Goal: Information Seeking & Learning: Learn about a topic

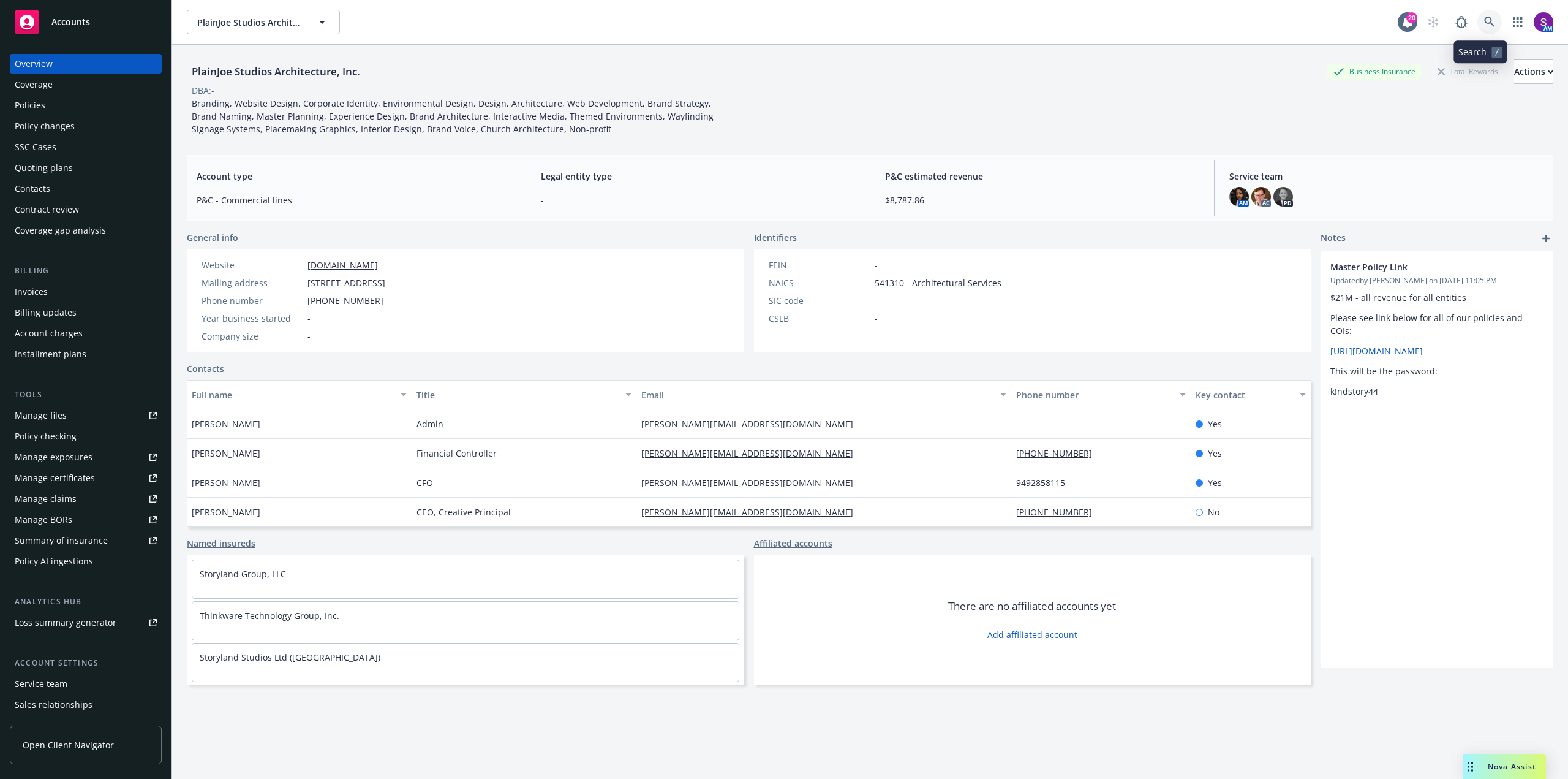
click at [1484, 26] on icon at bounding box center [1488, 21] width 11 height 11
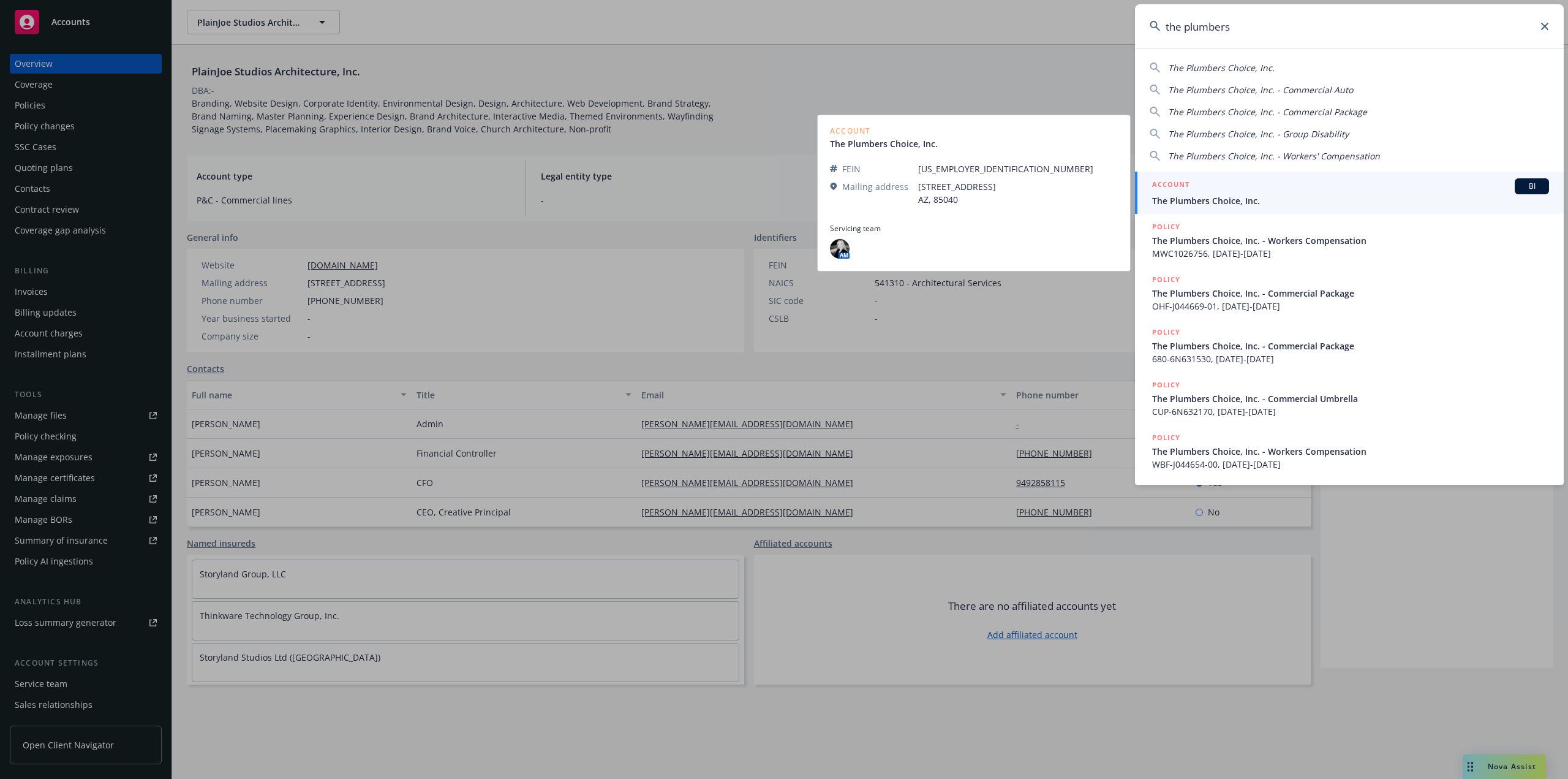
type input "the plumbers"
click at [1229, 195] on span "The Plumbers Choice, Inc." at bounding box center [1350, 200] width 397 height 12
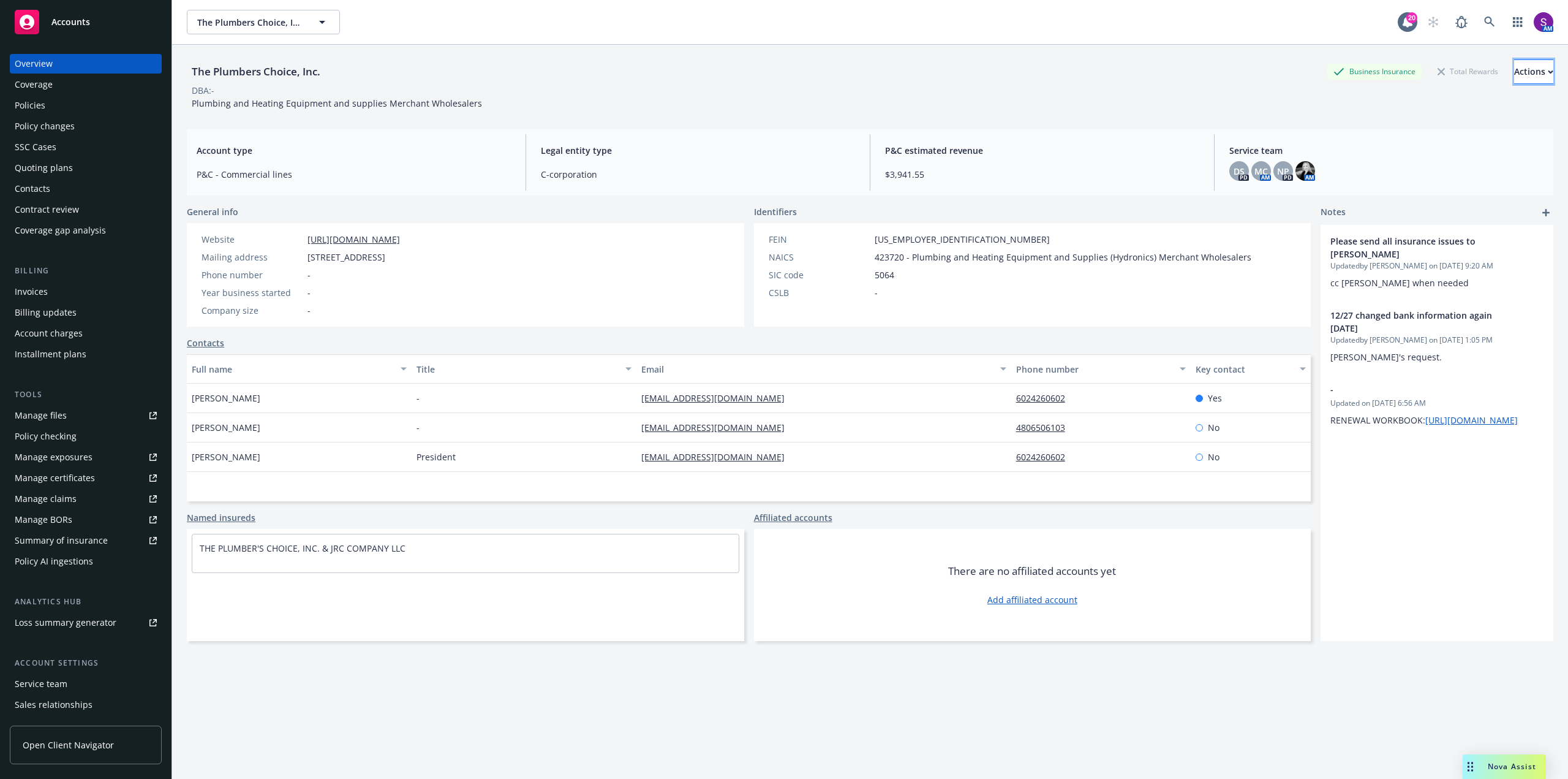
click at [1530, 74] on button "Actions" at bounding box center [1533, 72] width 39 height 25
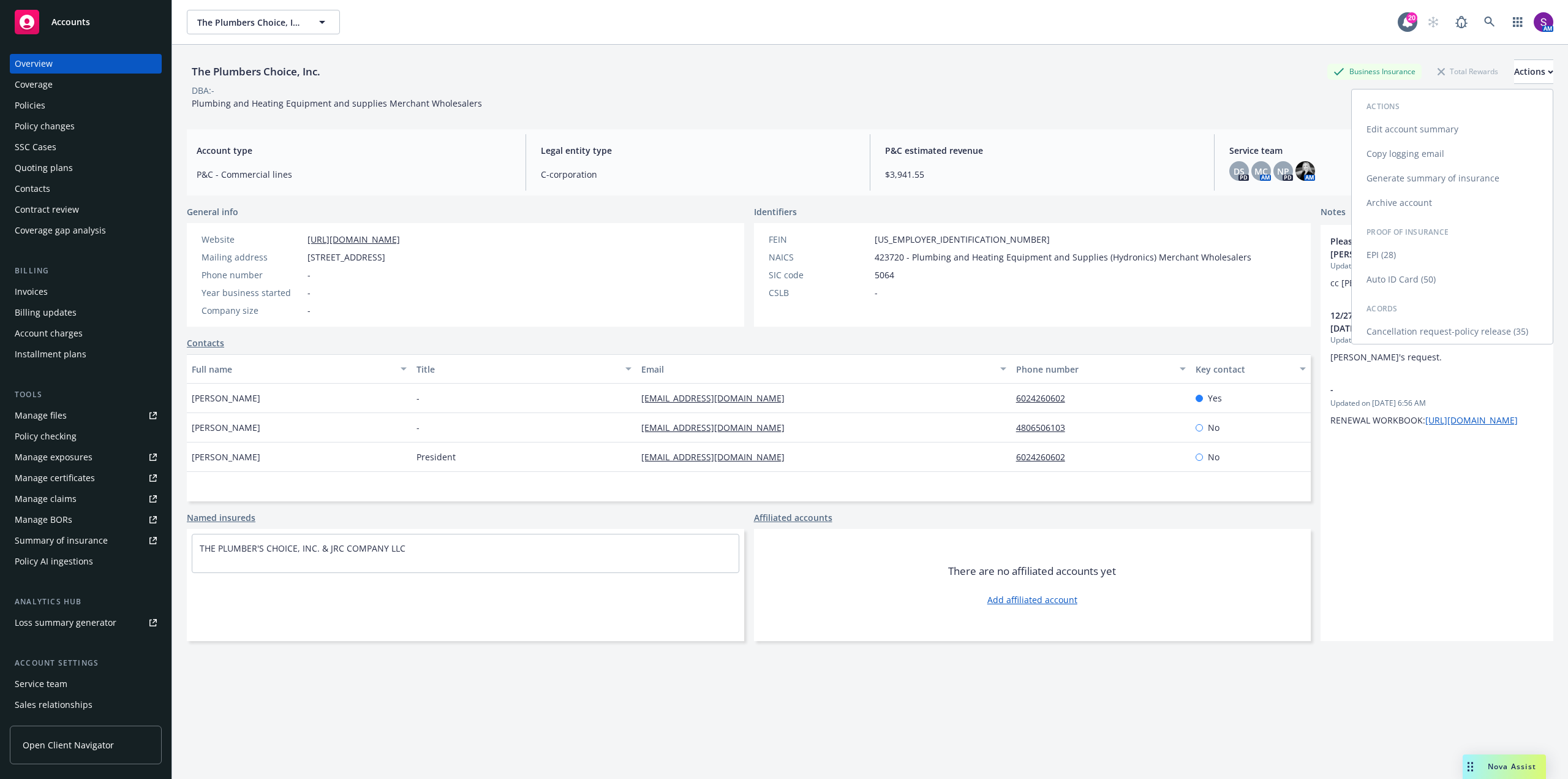
click at [1415, 158] on link "Copy logging email" at bounding box center [1451, 154] width 200 height 25
click at [78, 109] on div "Policies" at bounding box center [85, 106] width 142 height 19
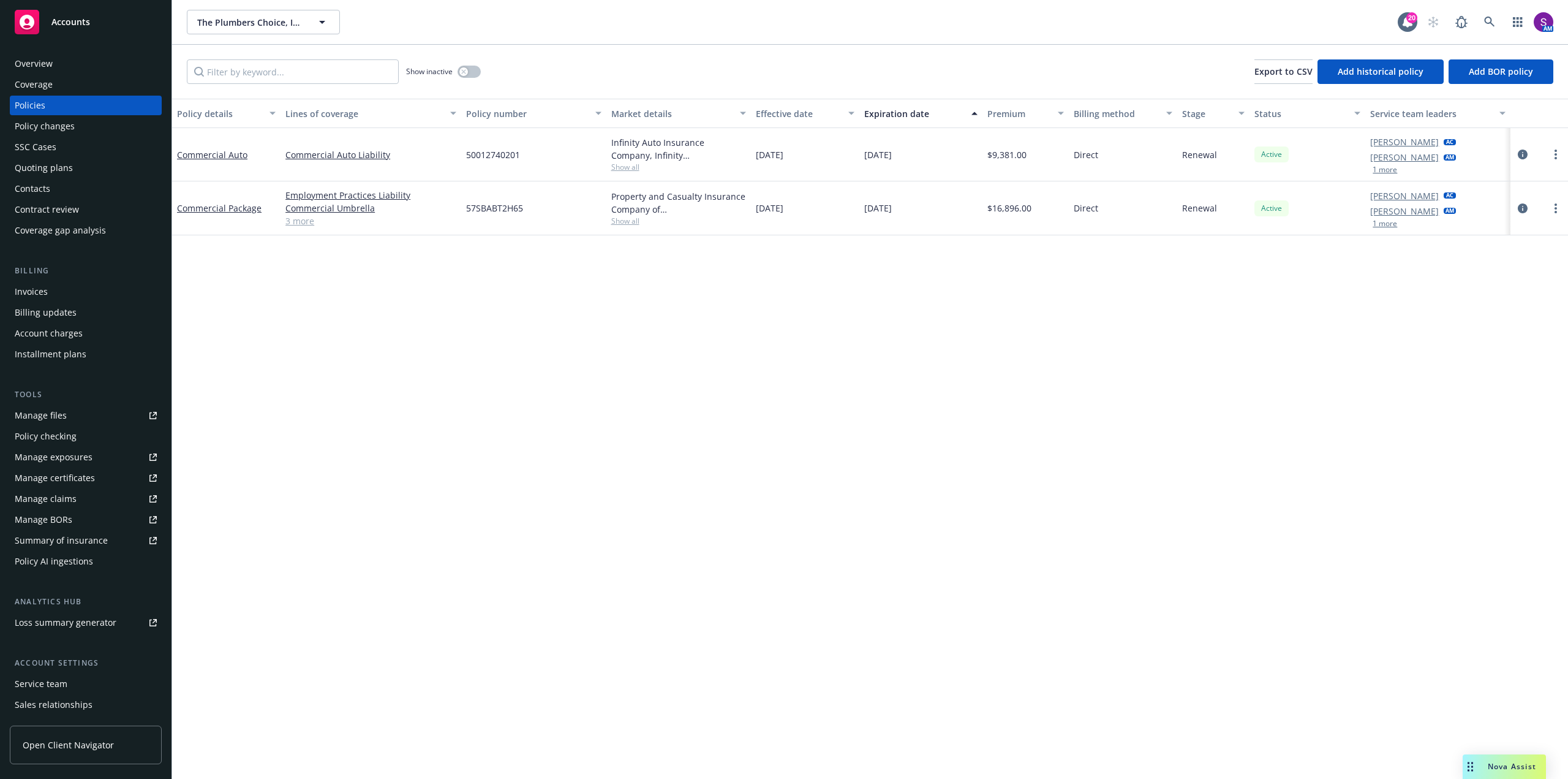
click at [107, 62] on div "Overview" at bounding box center [85, 63] width 142 height 19
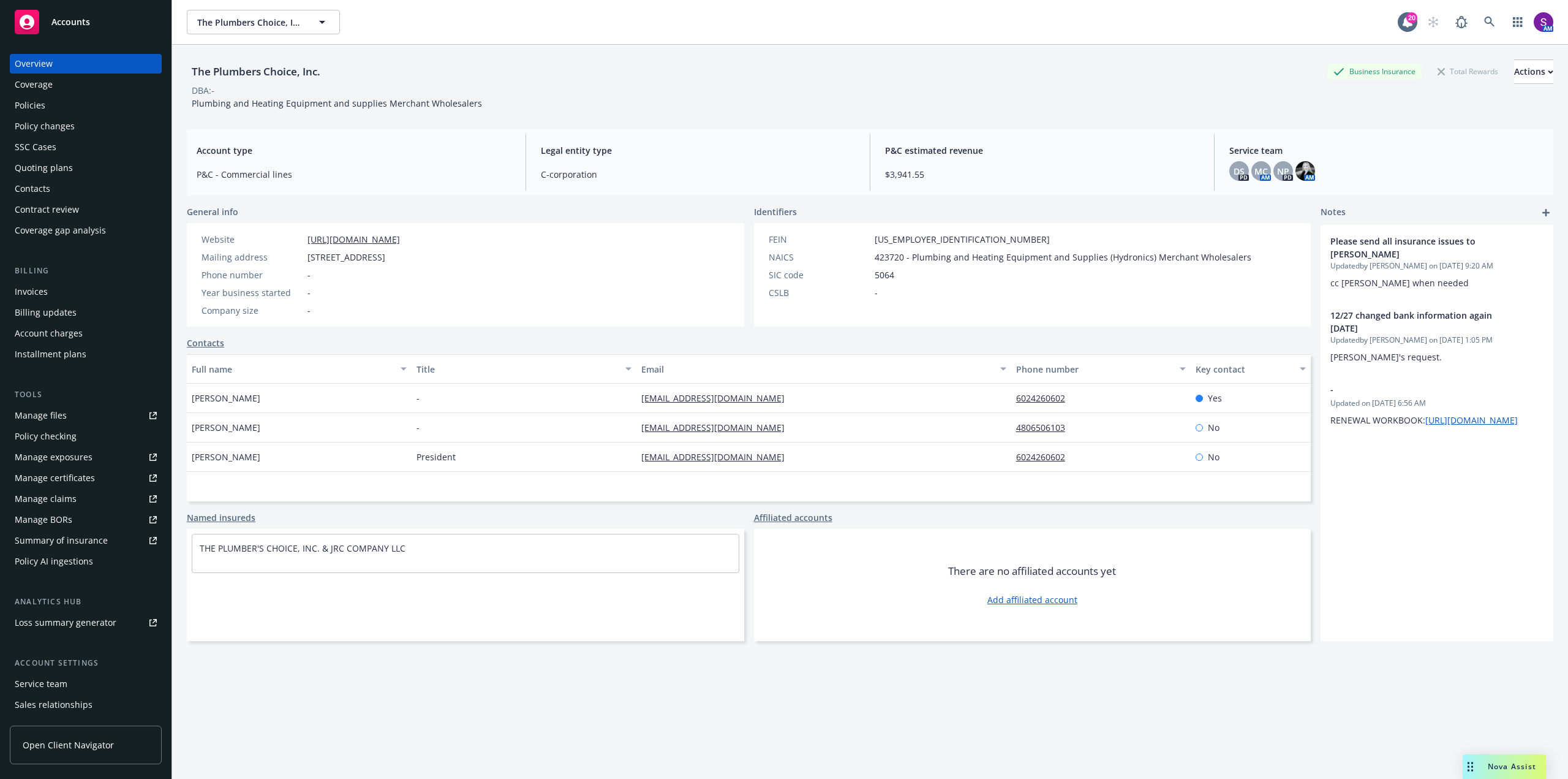
click at [43, 105] on div "Policies" at bounding box center [30, 106] width 31 height 19
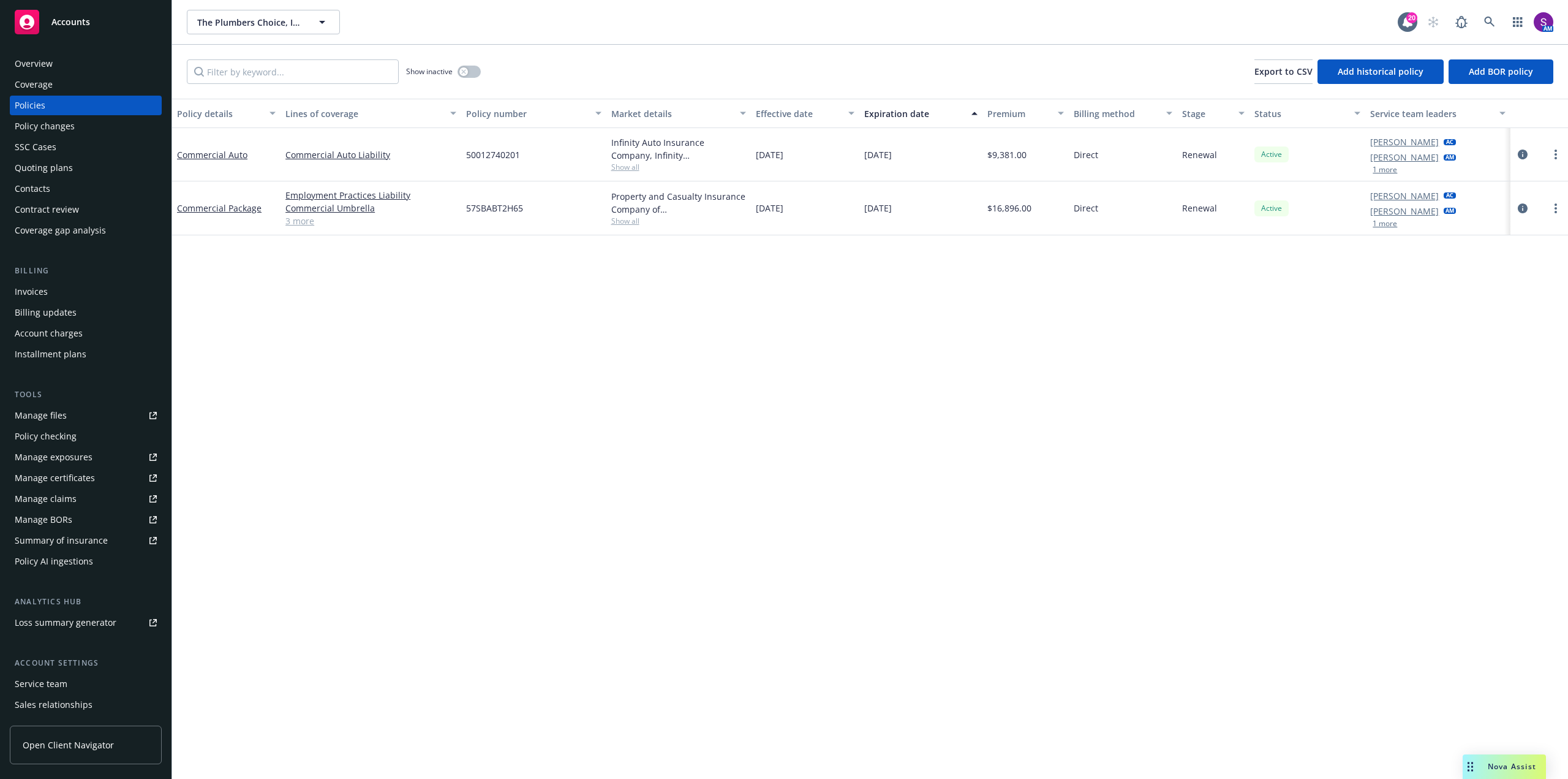
click at [295, 218] on link "3 more" at bounding box center [371, 221] width 171 height 12
click at [1486, 12] on link at bounding box center [1489, 22] width 25 height 25
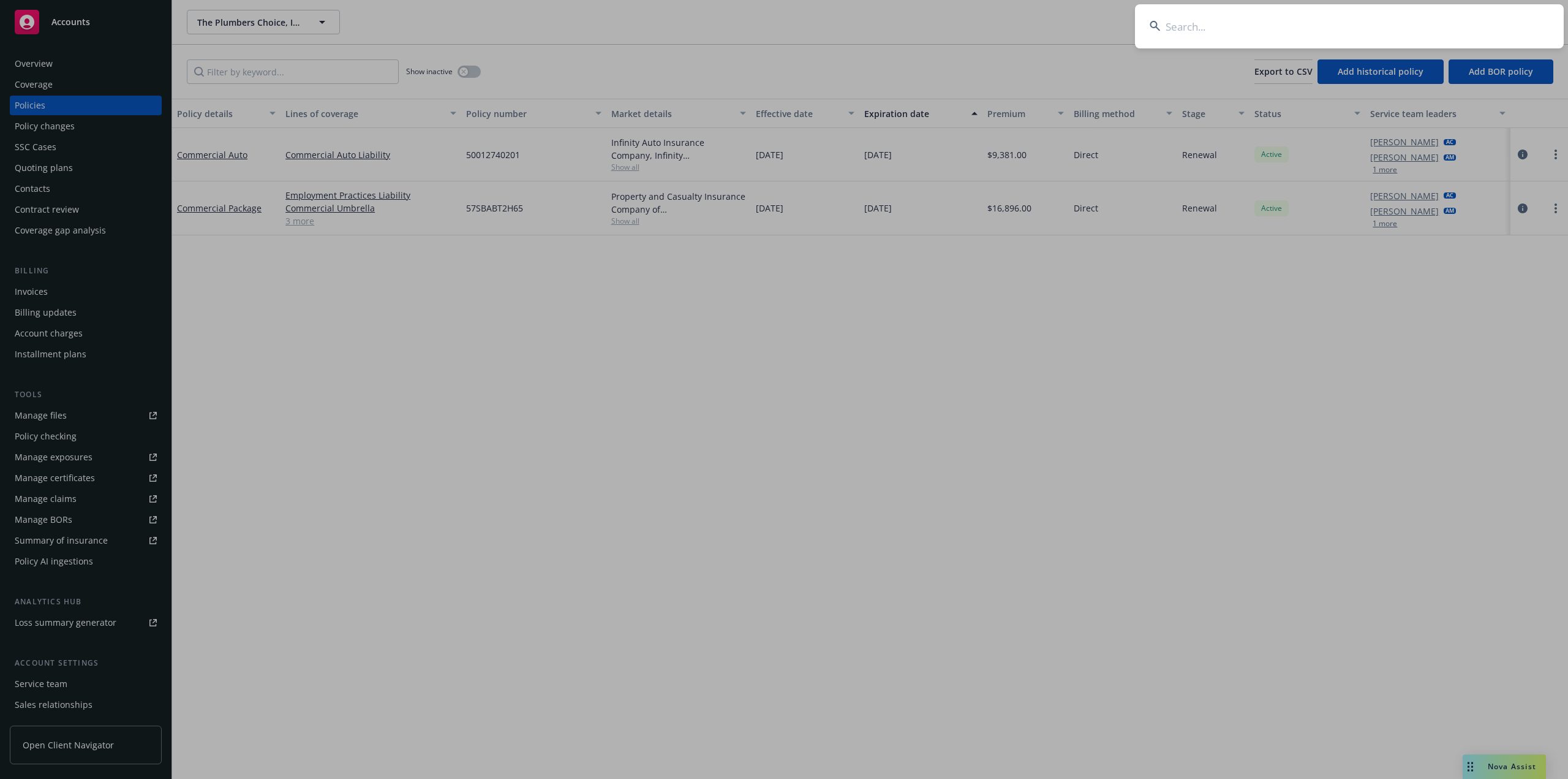
click at [1288, 33] on input at bounding box center [1348, 26] width 429 height 44
type input "[PERSON_NAME][EMAIL_ADDRESS][DOMAIN_NAME]"
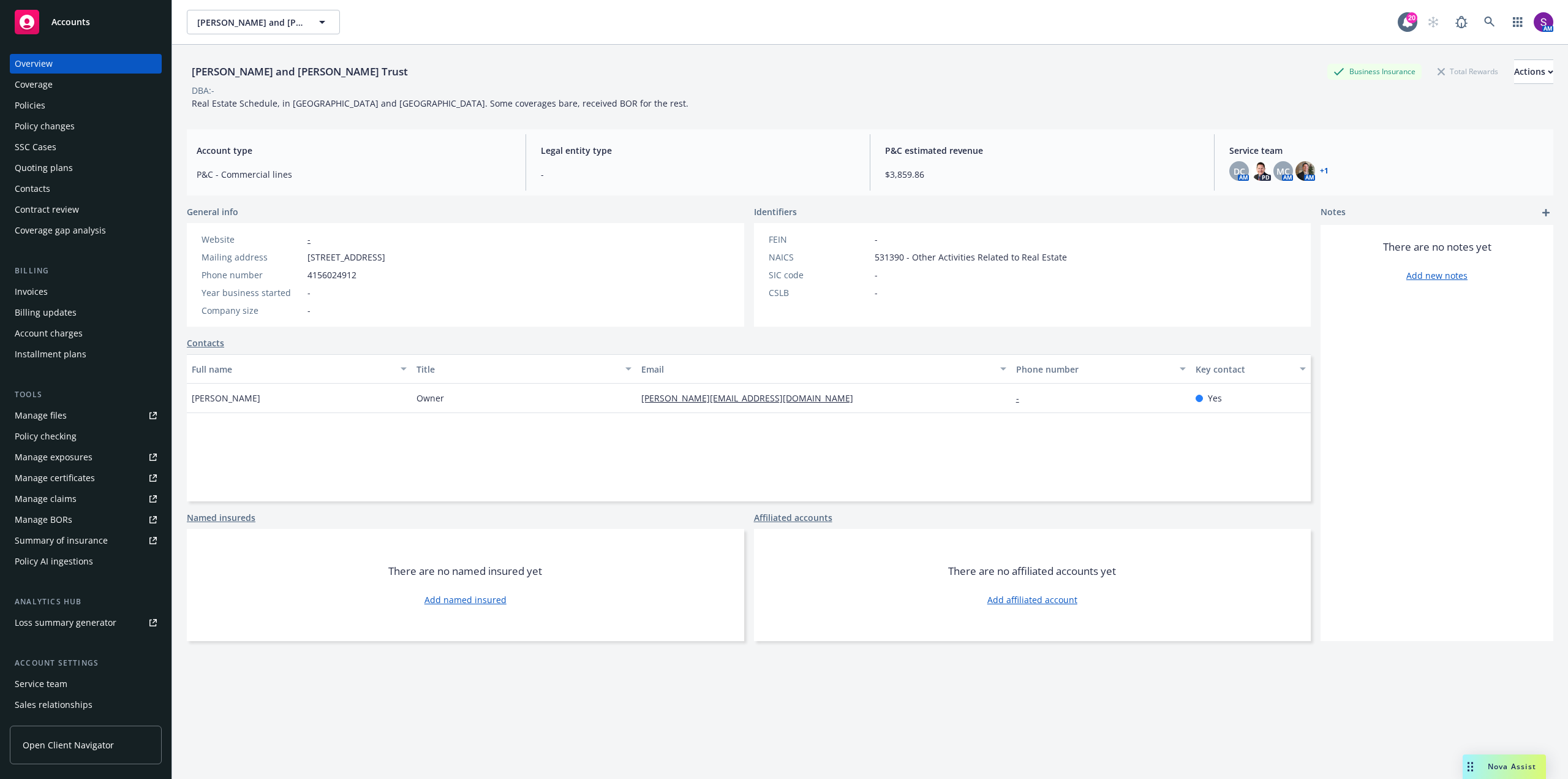
click at [82, 111] on div "Policies" at bounding box center [85, 106] width 142 height 19
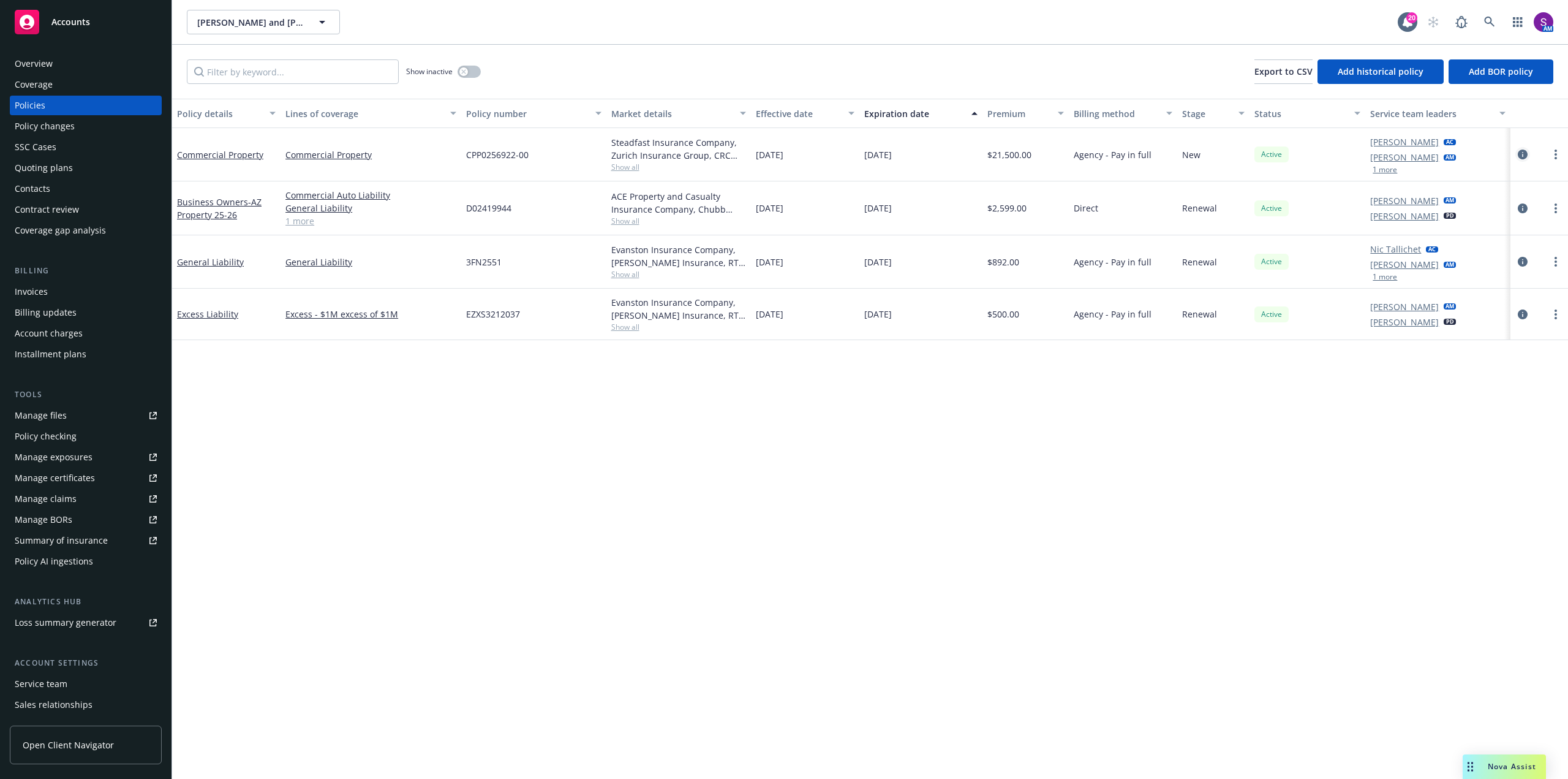
click at [1523, 152] on icon "circleInformation" at bounding box center [1522, 154] width 10 height 10
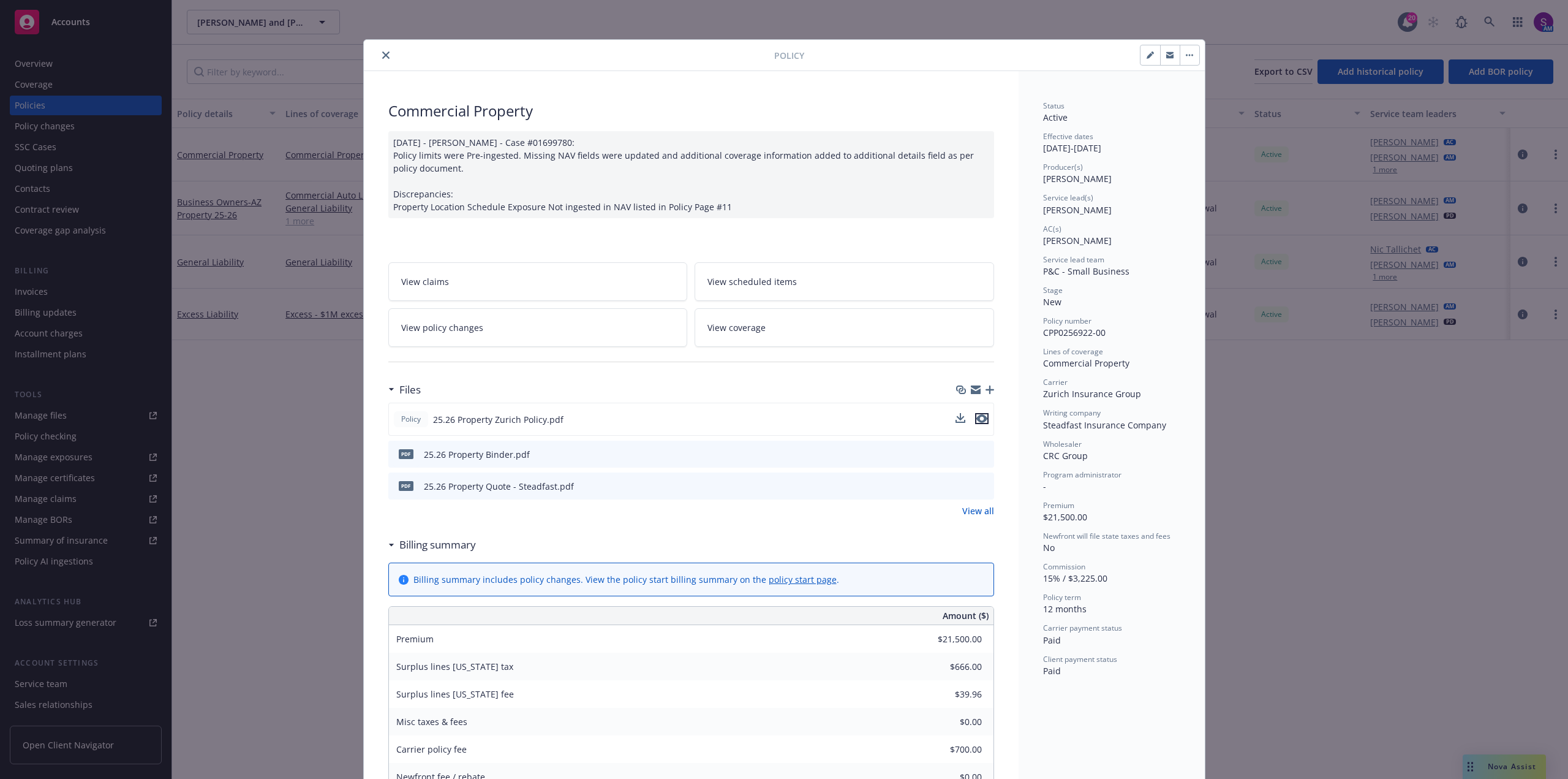
click at [978, 419] on icon "preview file" at bounding box center [981, 418] width 11 height 9
click at [383, 59] on icon "close" at bounding box center [386, 56] width 8 height 8
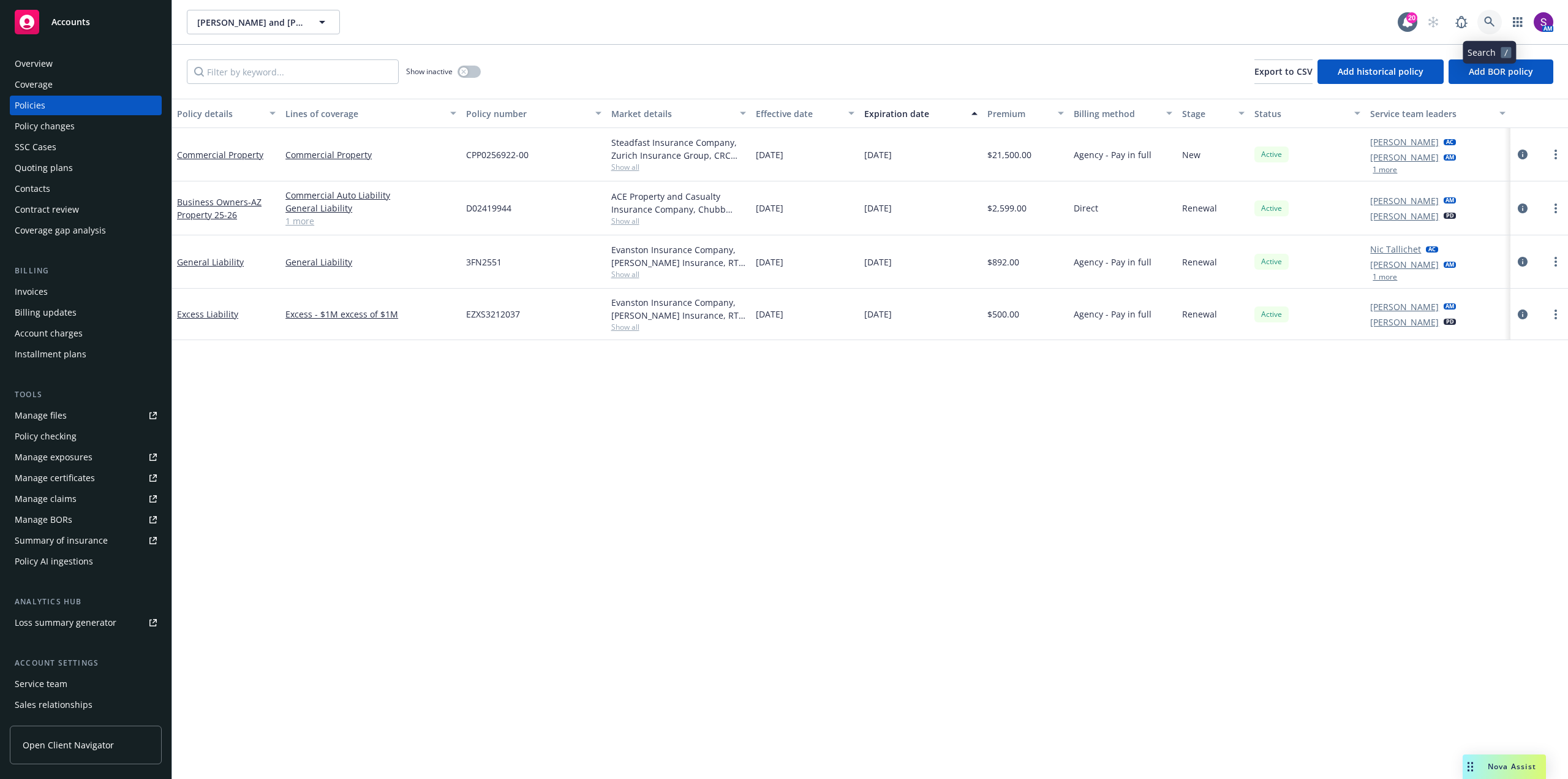
click at [1484, 20] on icon at bounding box center [1488, 21] width 11 height 11
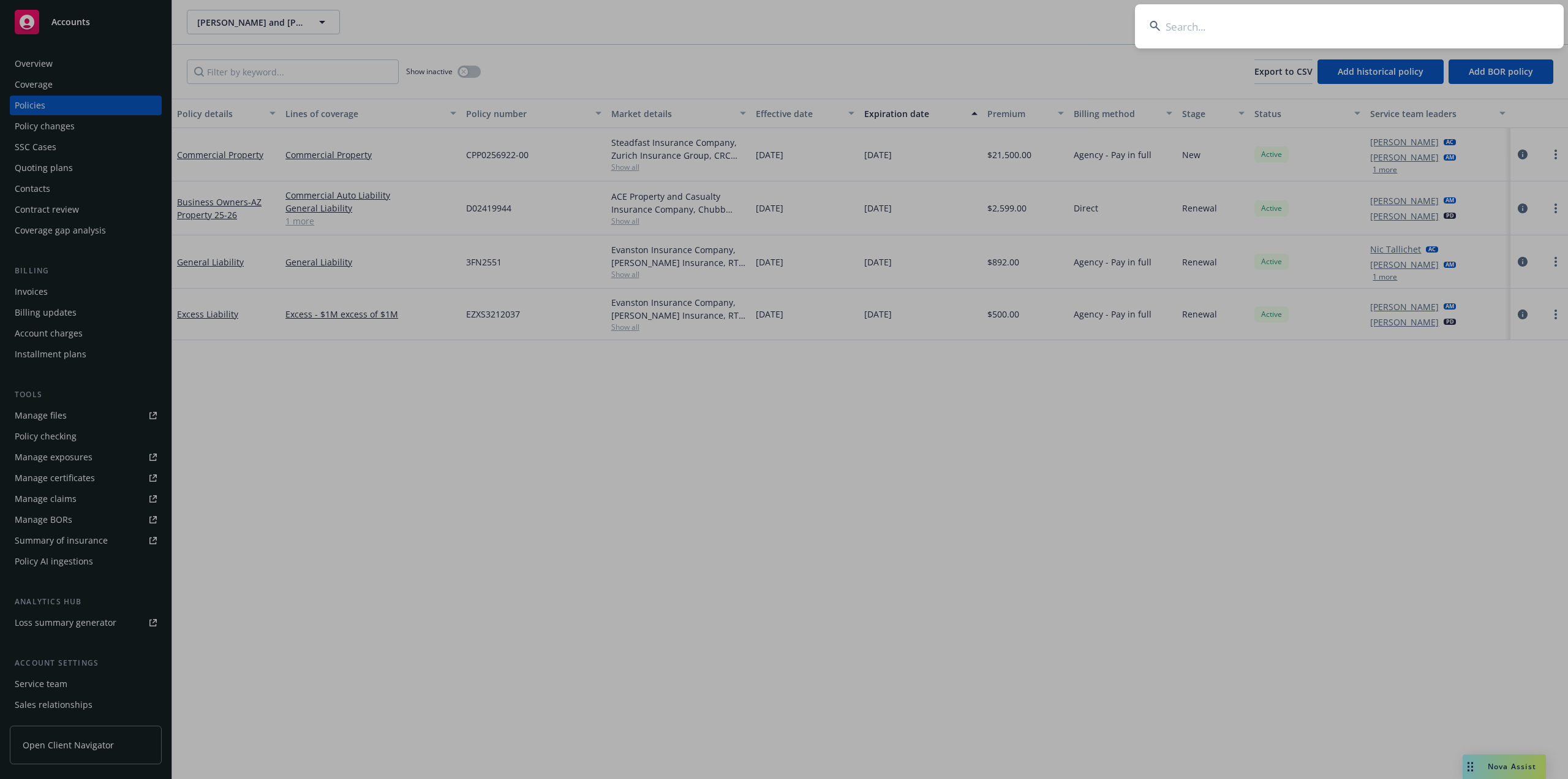
click at [1172, 24] on input at bounding box center [1348, 26] width 429 height 44
type input "The Wild Ones Rentals LLC"
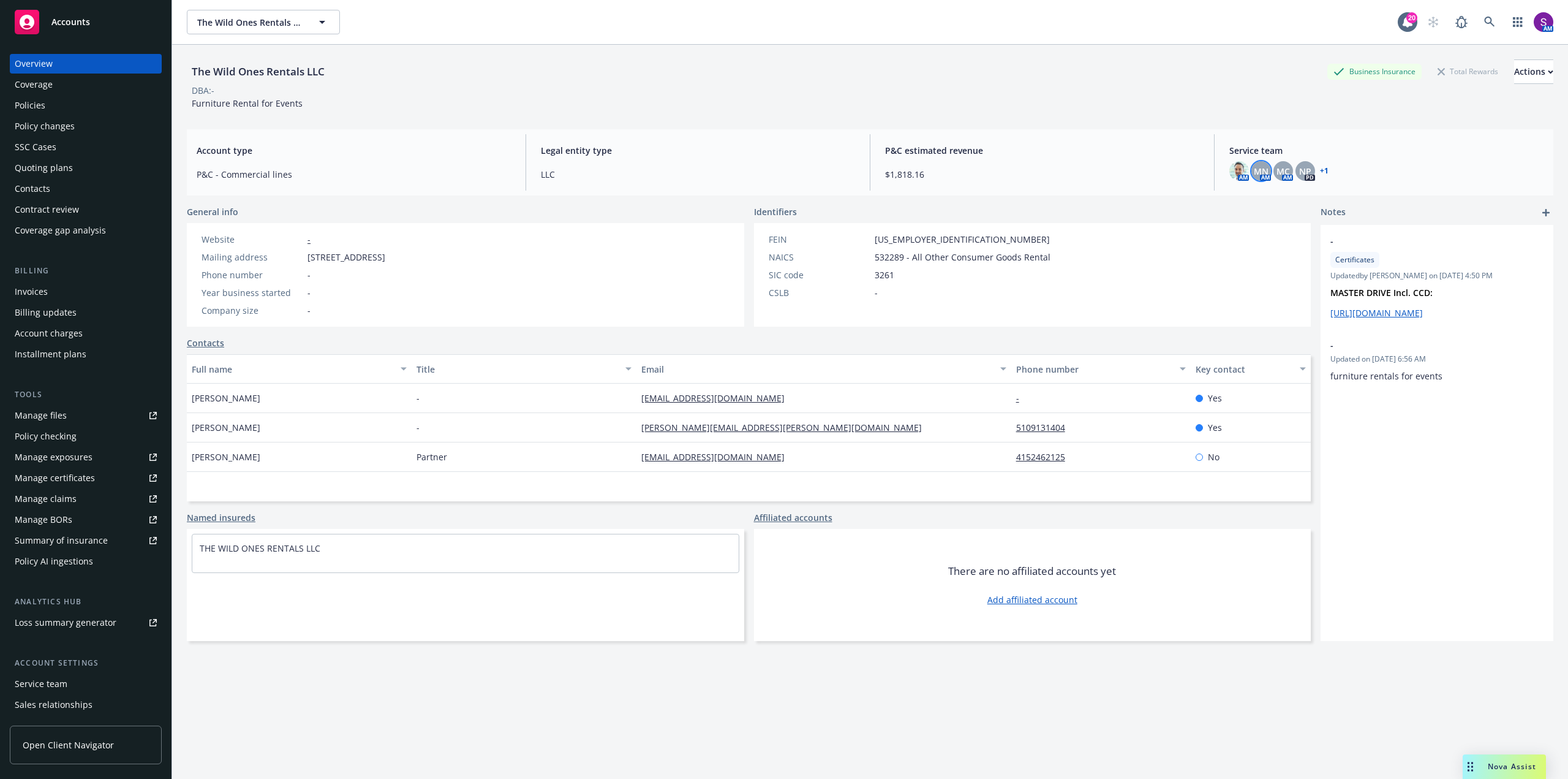
click at [1254, 174] on span "MN" at bounding box center [1260, 171] width 14 height 12
click at [1277, 176] on span "MC" at bounding box center [1283, 171] width 13 height 12
click at [1301, 171] on span "NP" at bounding box center [1304, 171] width 12 height 12
click at [1066, 152] on span "P&C estimated revenue" at bounding box center [1042, 150] width 315 height 12
click at [1485, 22] on icon at bounding box center [1488, 21] width 11 height 11
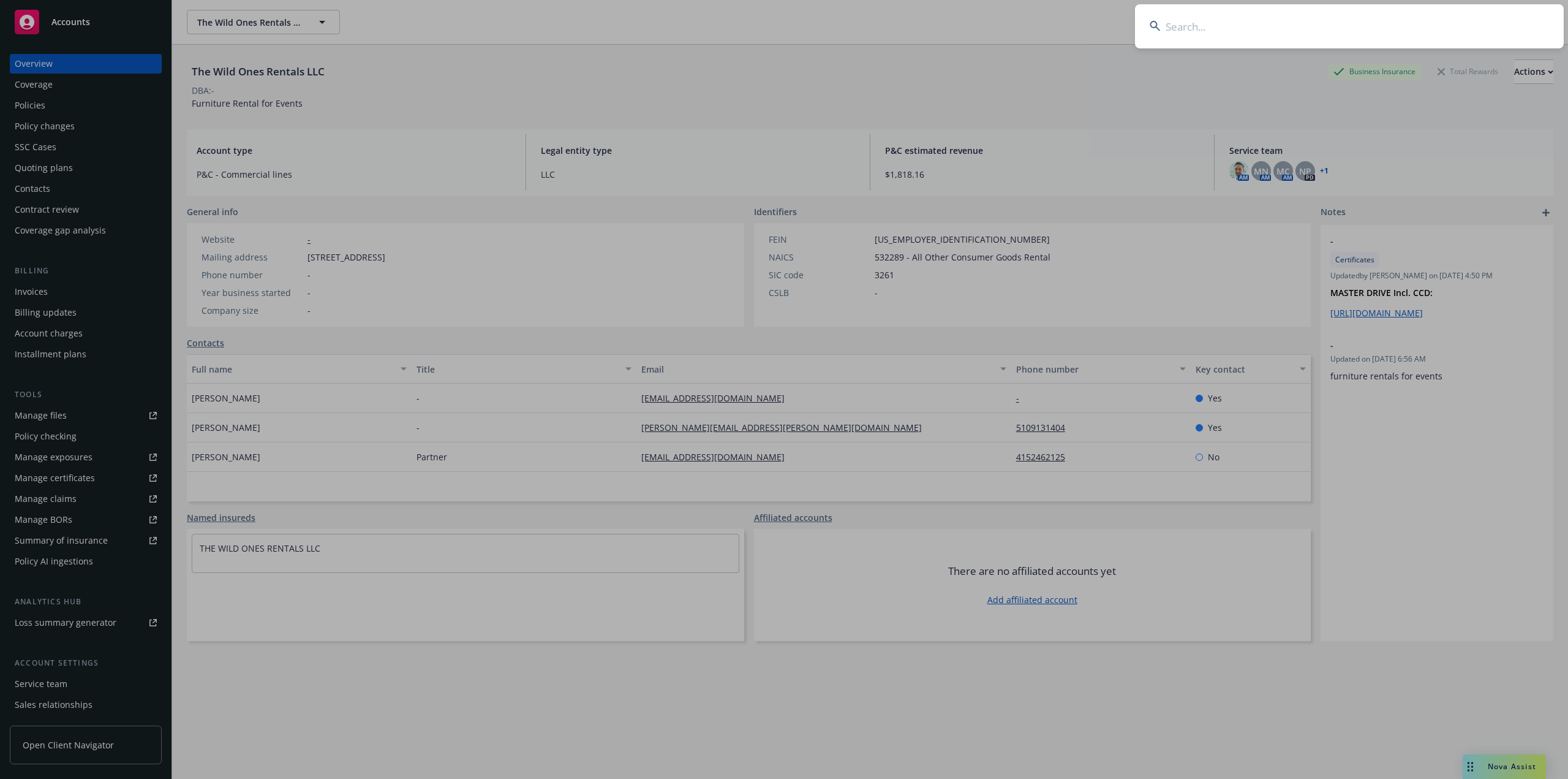
click at [1323, 32] on input at bounding box center [1348, 26] width 429 height 44
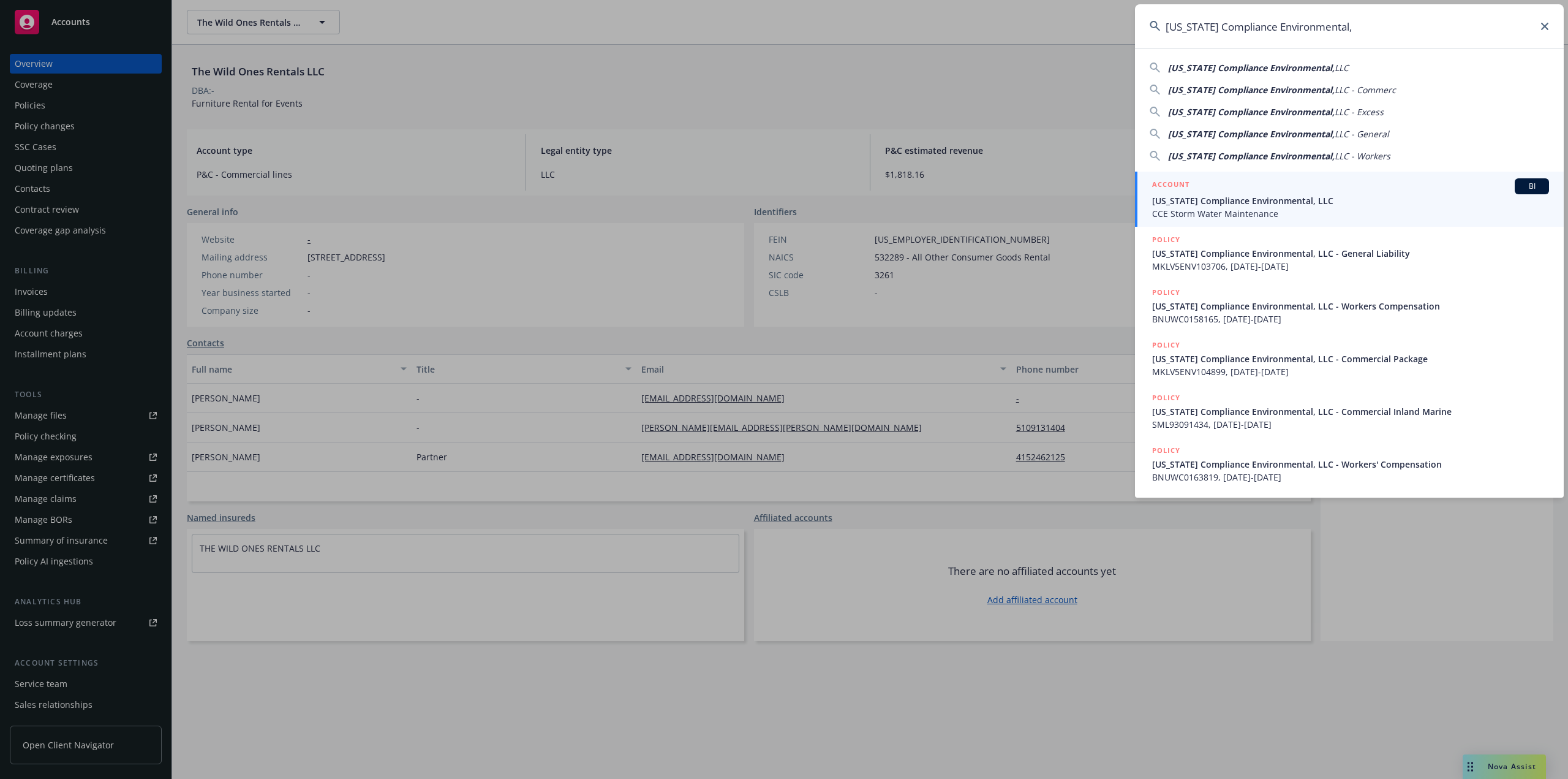
type input "[US_STATE] Compliance Environmental,"
click at [1268, 200] on span "[US_STATE] Compliance Environmental, LLC" at bounding box center [1350, 200] width 397 height 12
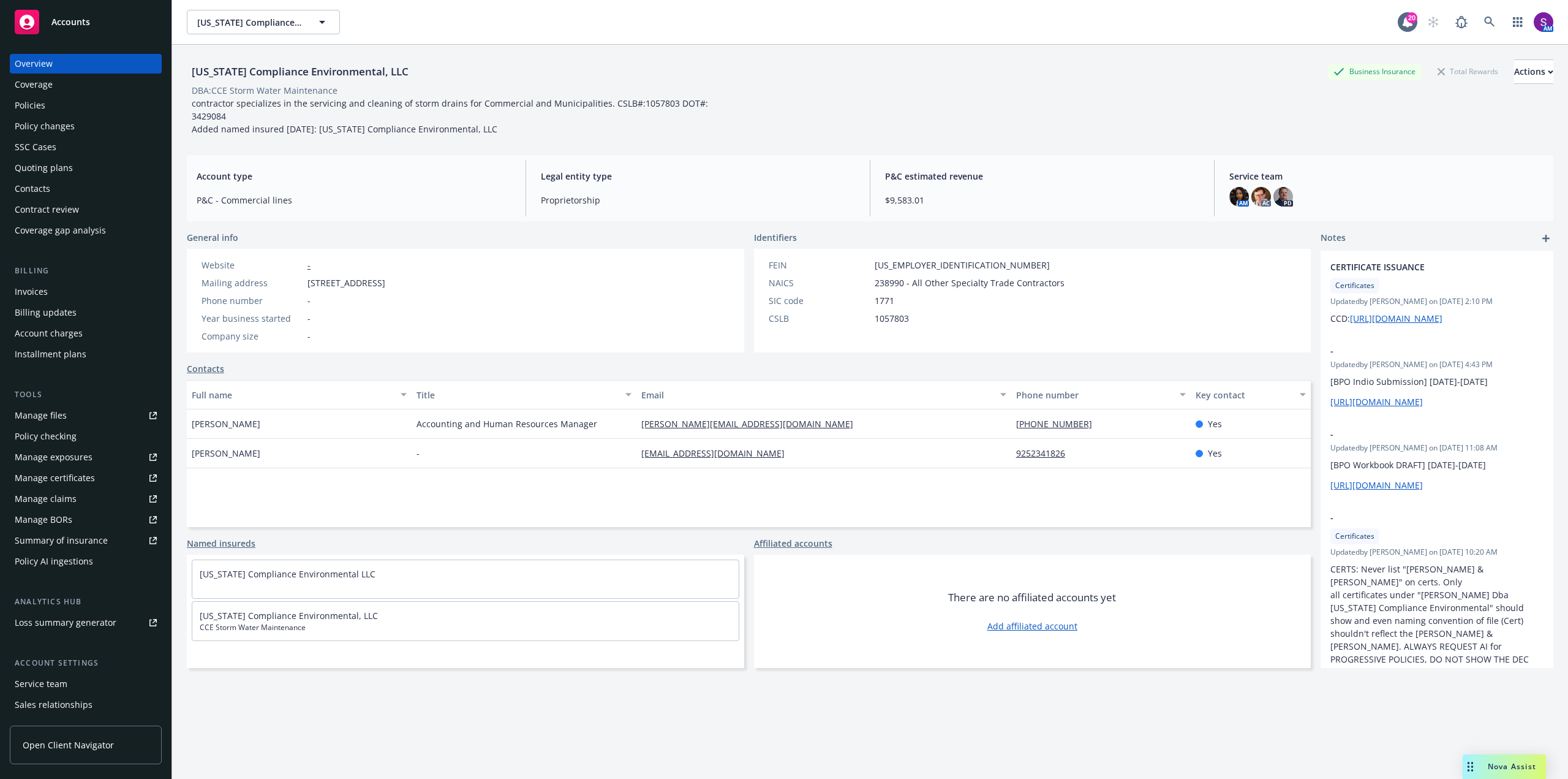
click at [51, 98] on div "Policies" at bounding box center [85, 106] width 142 height 19
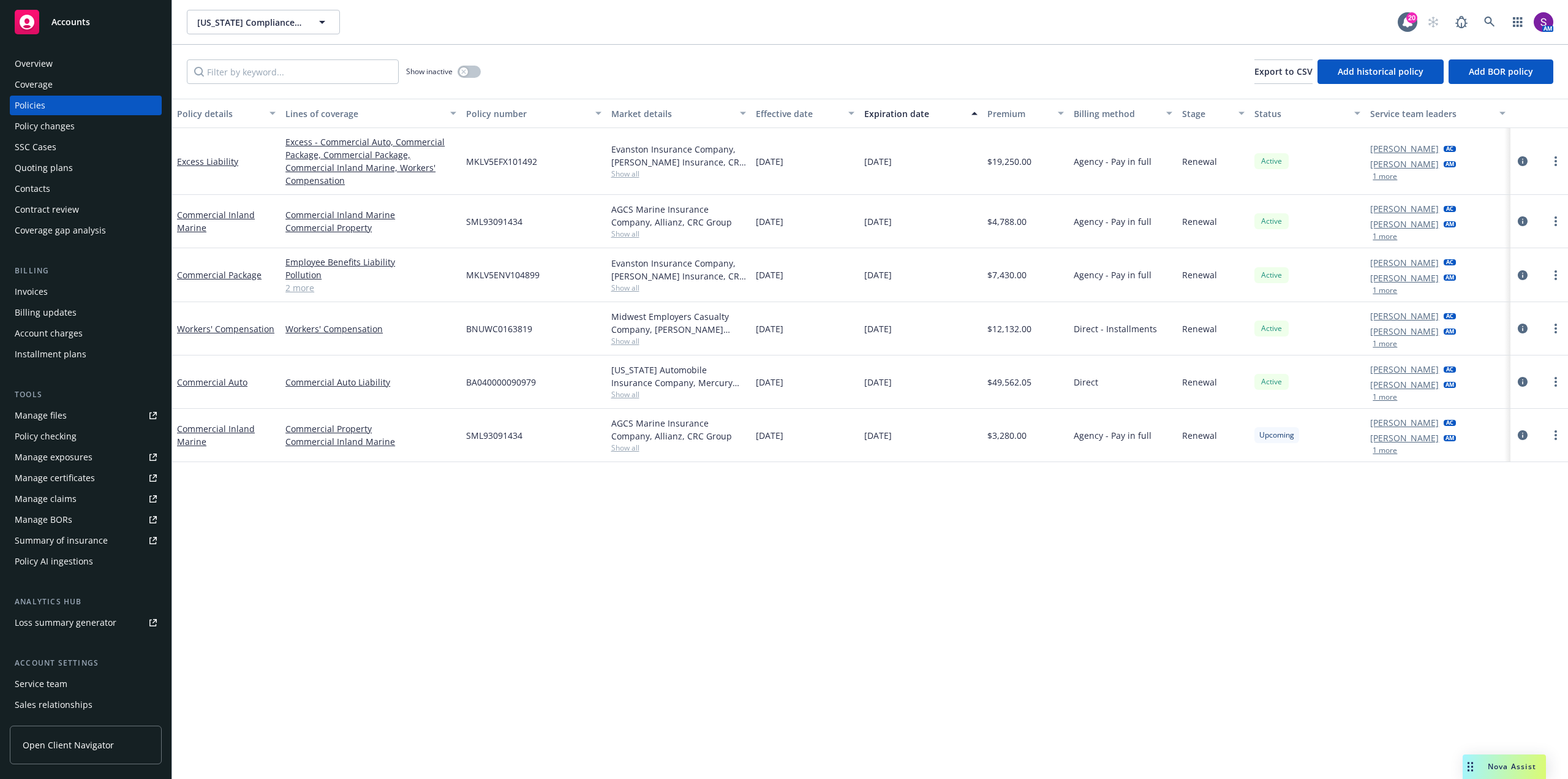
click at [302, 287] on link "2 more" at bounding box center [371, 287] width 171 height 12
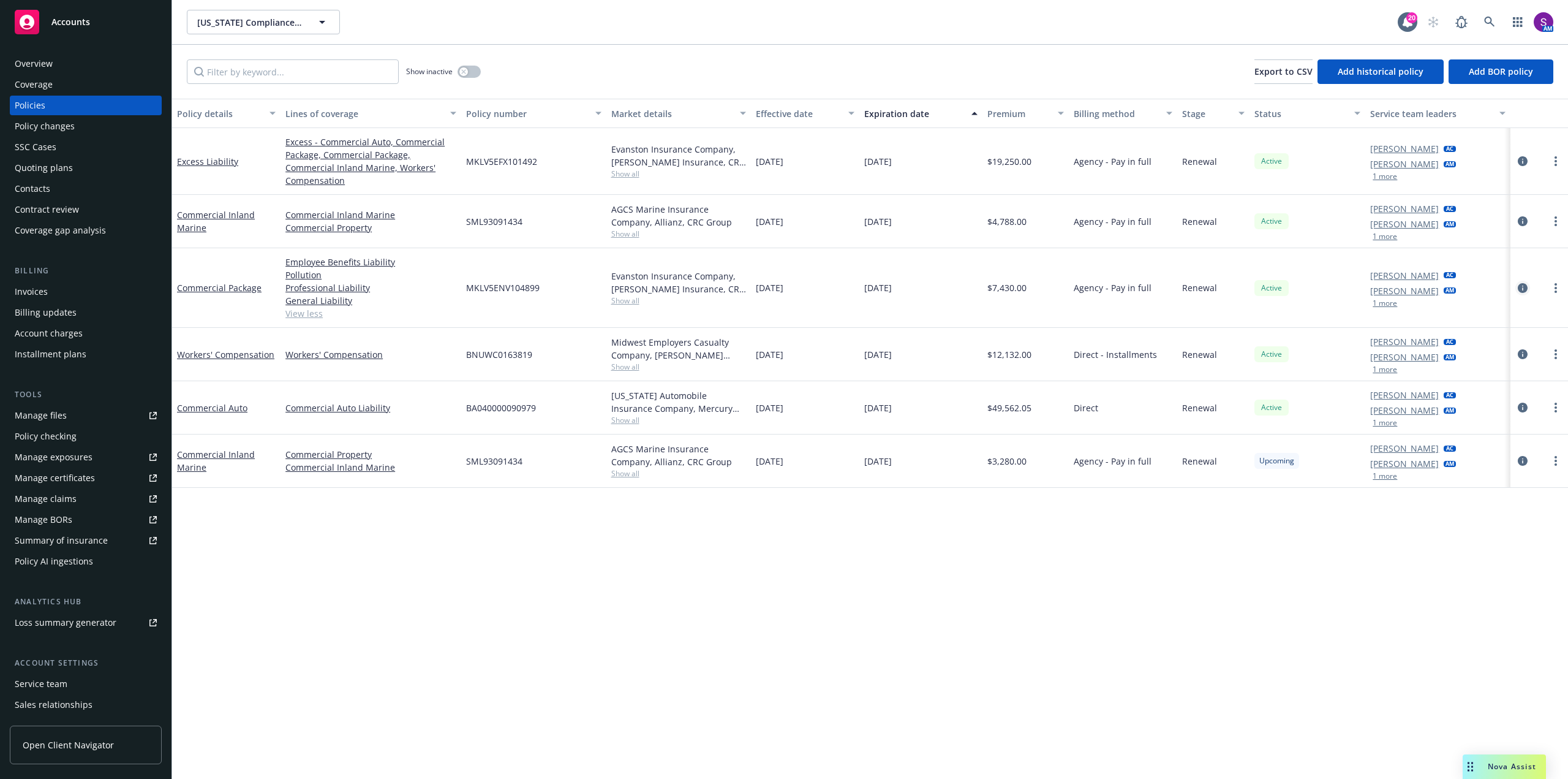
click at [1524, 284] on icon "circleInformation" at bounding box center [1522, 288] width 10 height 10
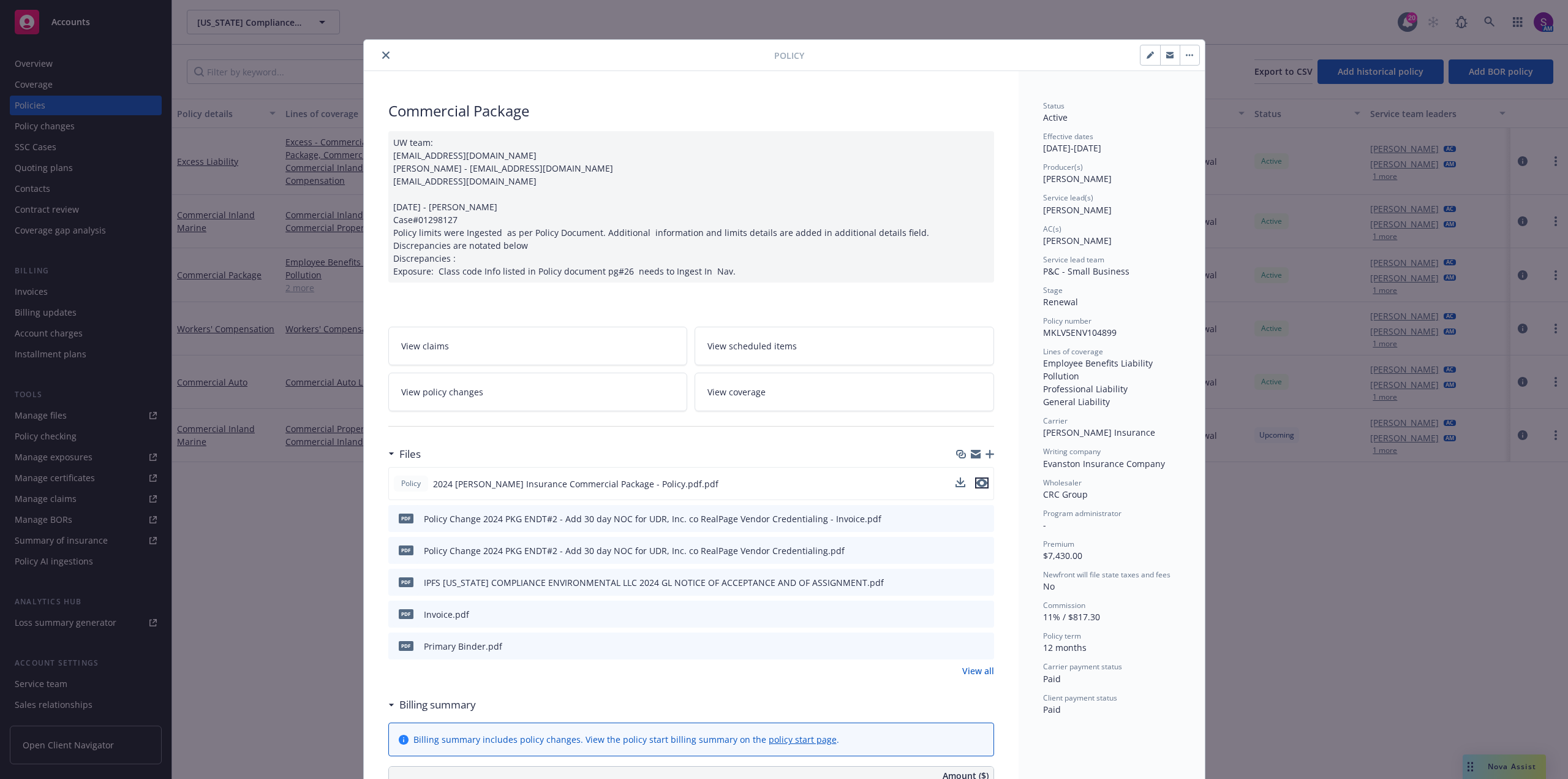
click at [979, 485] on icon "preview file" at bounding box center [981, 483] width 11 height 9
click at [386, 53] on button "close" at bounding box center [386, 55] width 14 height 14
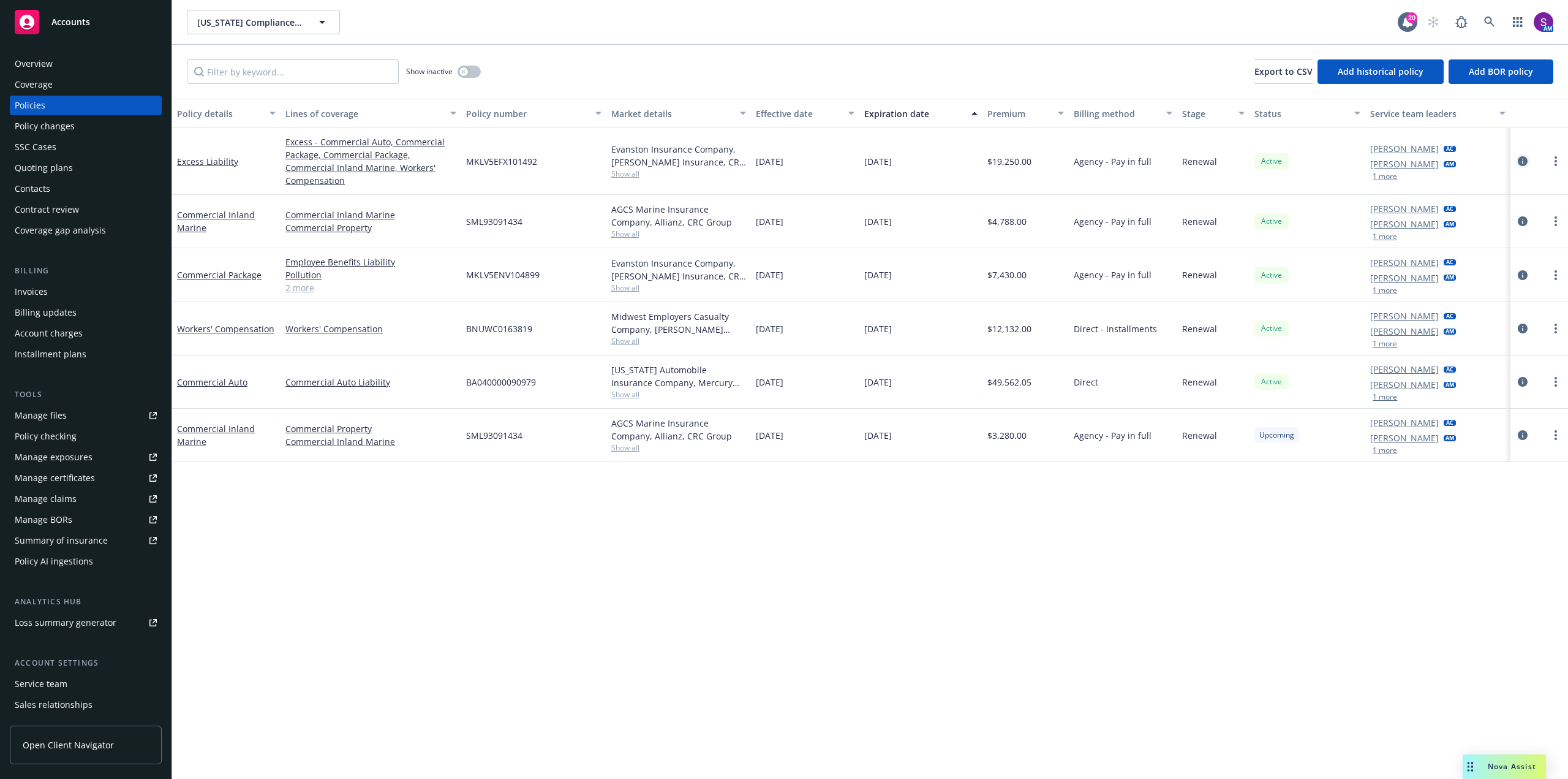
click at [1524, 156] on icon "circleInformation" at bounding box center [1522, 161] width 10 height 10
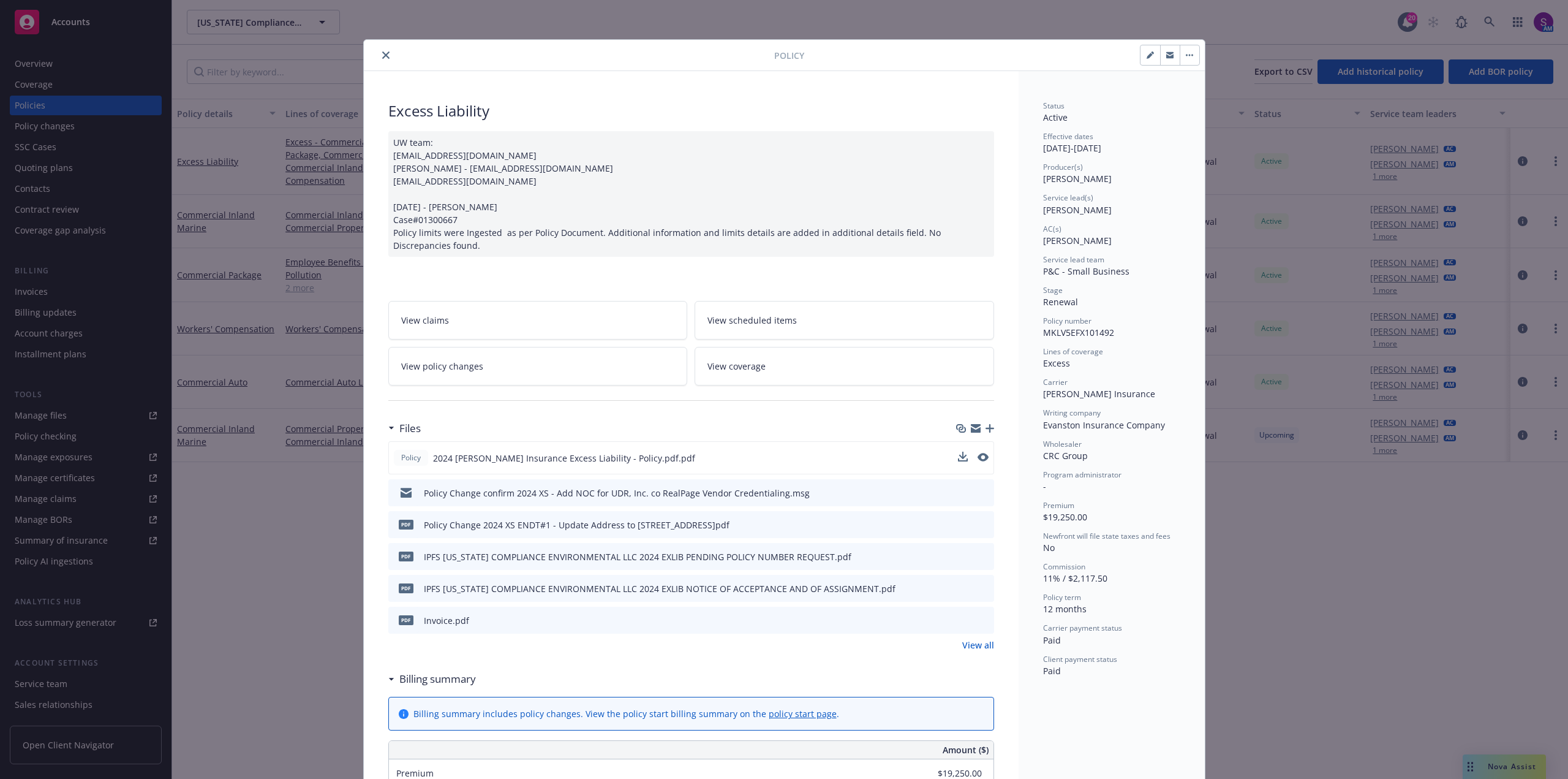
click at [984, 455] on div "Policy 2024 [PERSON_NAME] Insurance Excess Liability - Policy.pdf.pdf" at bounding box center [691, 458] width 606 height 33
click at [979, 458] on icon "preview file" at bounding box center [981, 457] width 11 height 9
click at [379, 54] on button "close" at bounding box center [386, 55] width 14 height 14
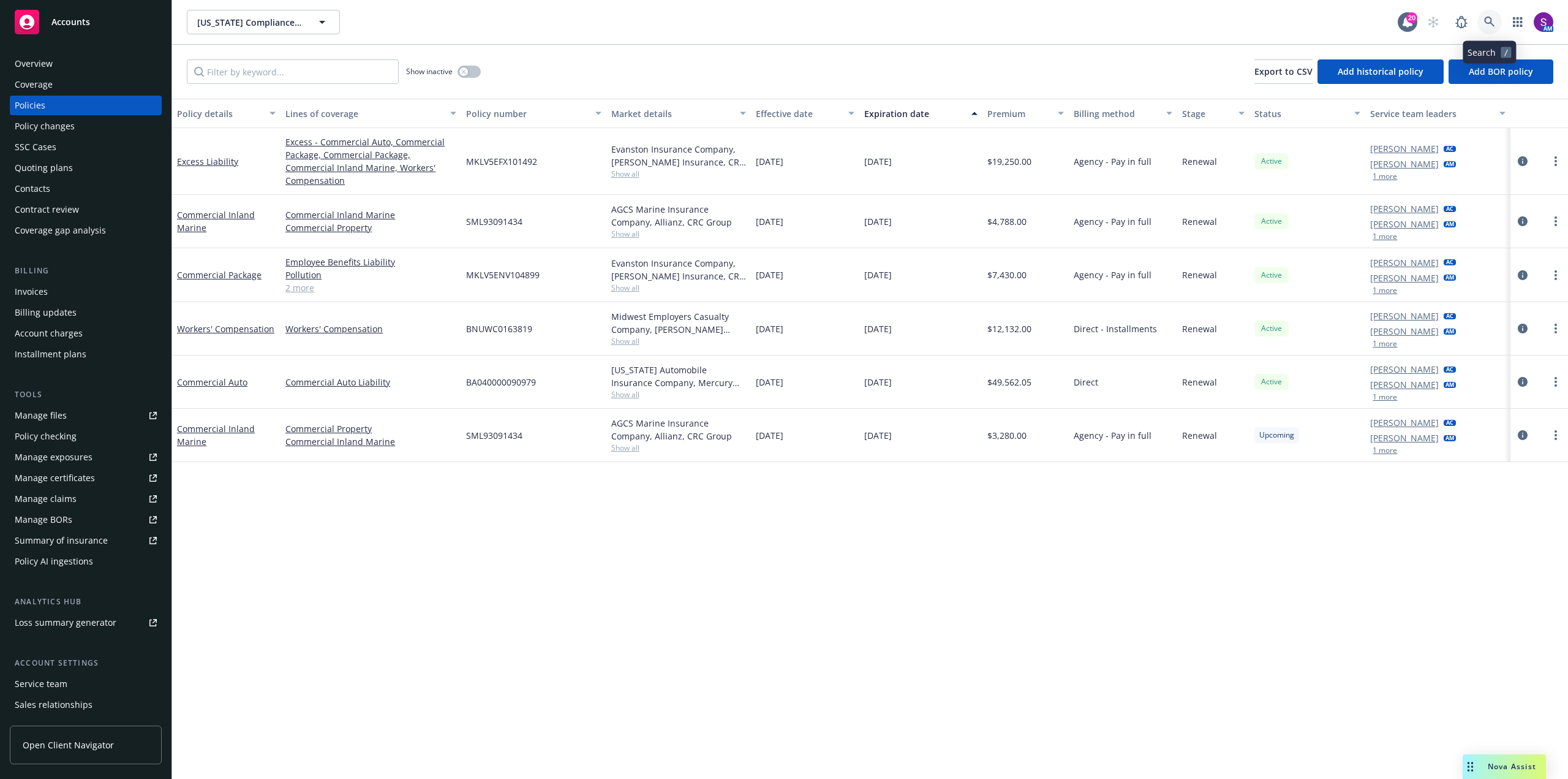
click at [1492, 14] on link at bounding box center [1489, 22] width 25 height 25
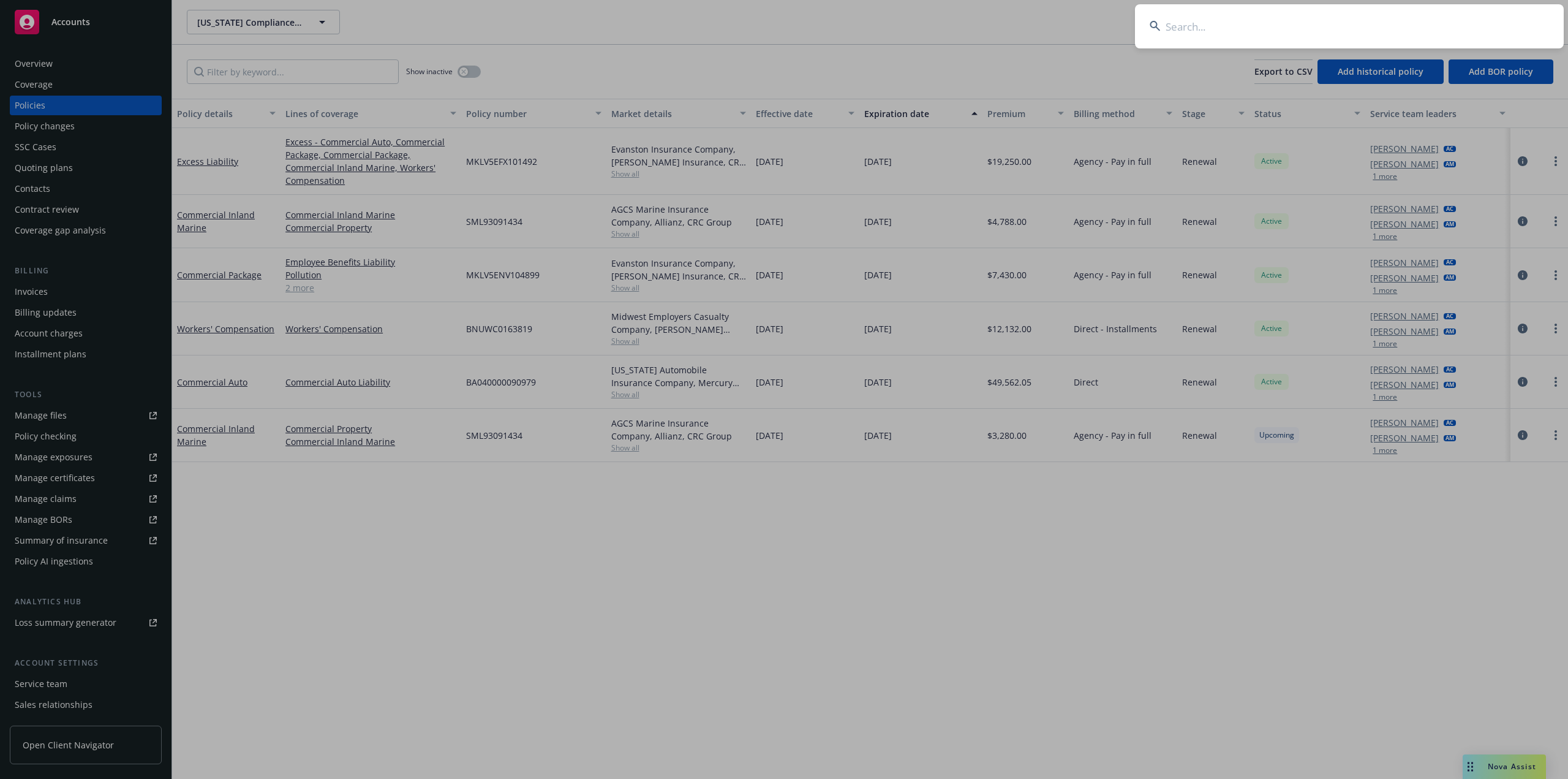
click at [1364, 23] on input at bounding box center [1348, 26] width 429 height 44
type input "Lokalise Inc"
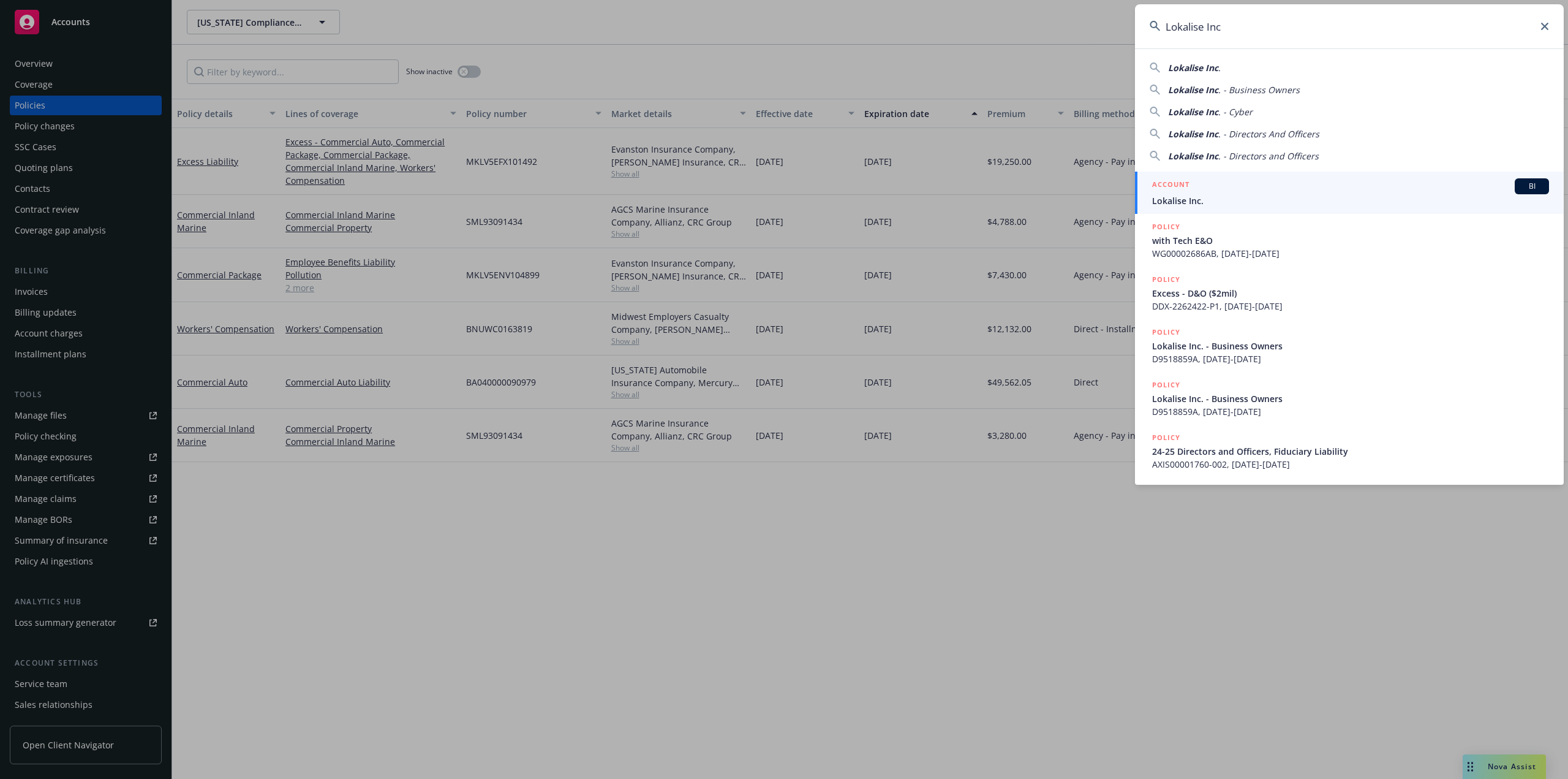
click at [1186, 193] on h5 "ACCOUNT" at bounding box center [1170, 185] width 37 height 14
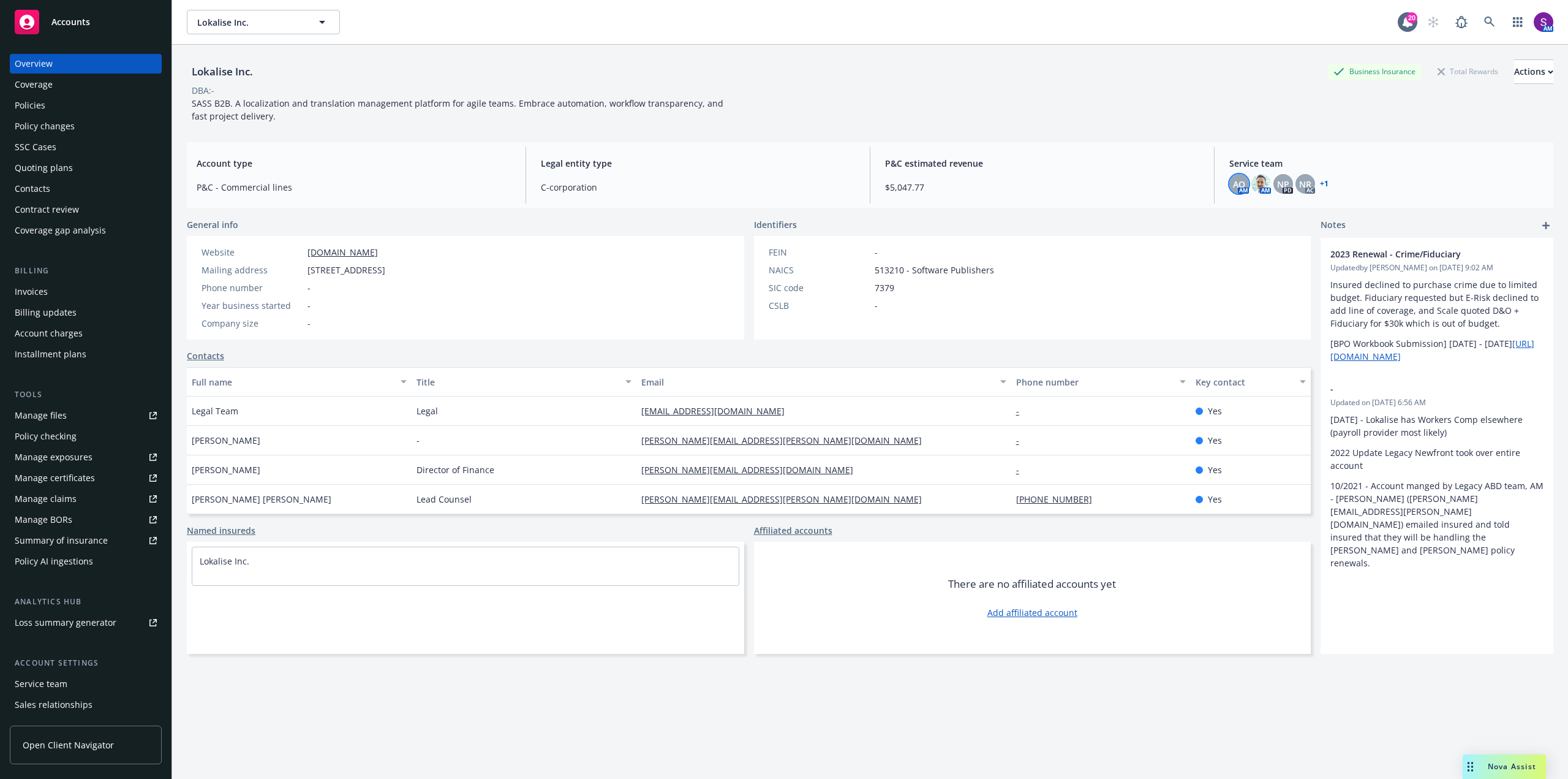
click at [1234, 184] on span "AO" at bounding box center [1238, 183] width 12 height 12
click at [28, 90] on div "Coverage" at bounding box center [34, 84] width 38 height 19
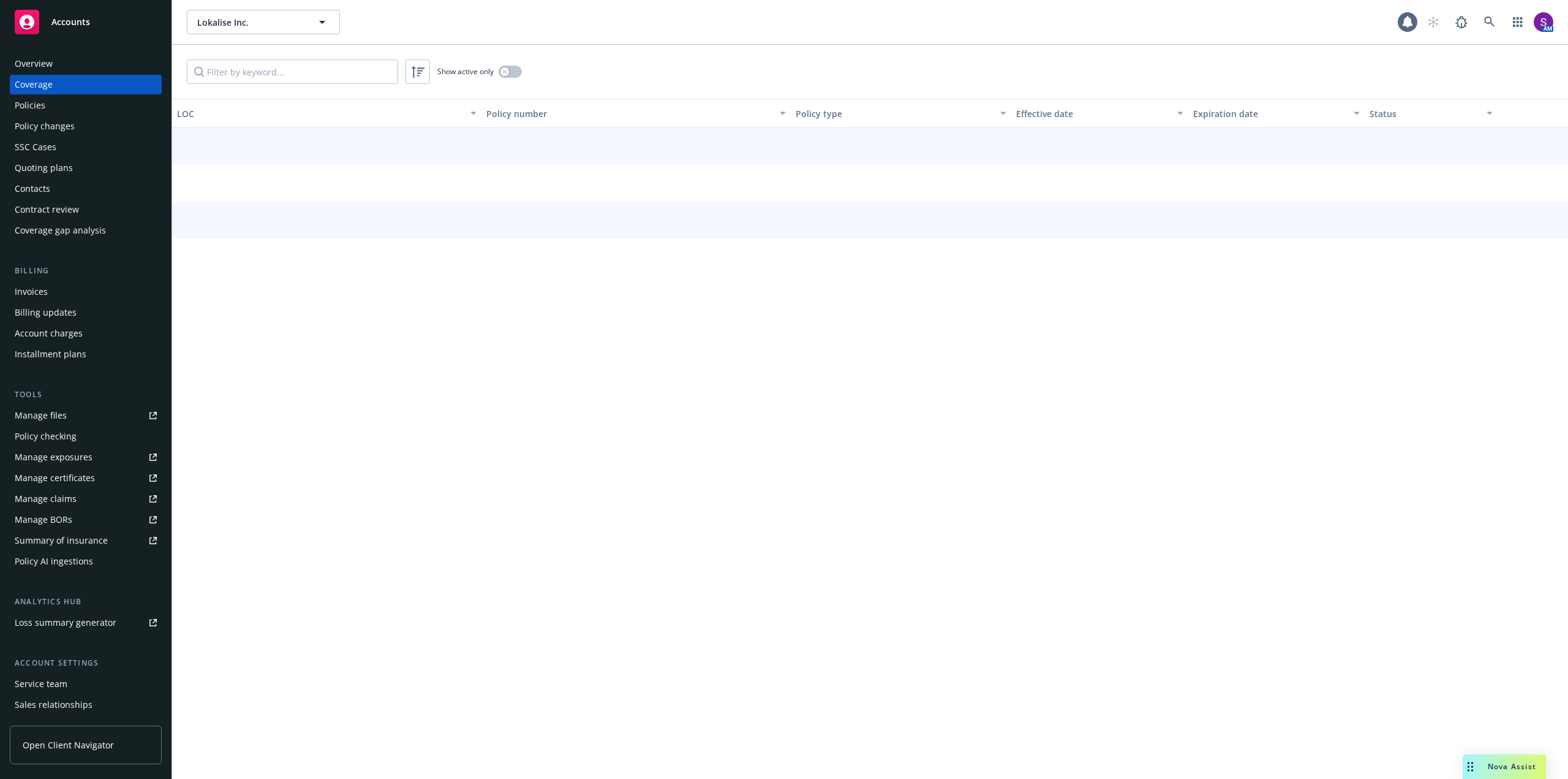
click at [26, 97] on div "Policies" at bounding box center [30, 106] width 31 height 19
